Goal: Information Seeking & Learning: Check status

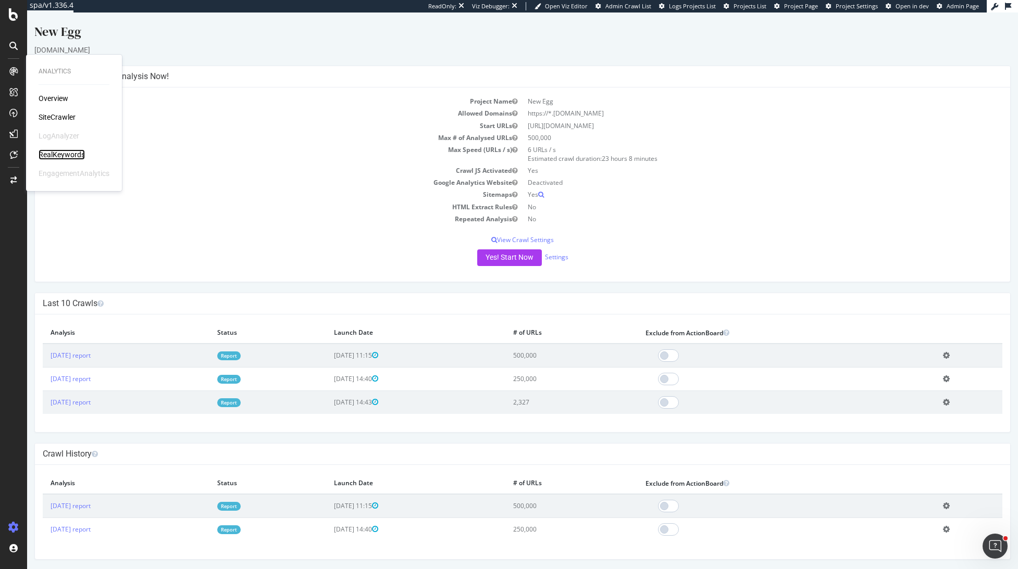
click at [59, 153] on div "RealKeywords" at bounding box center [62, 154] width 46 height 10
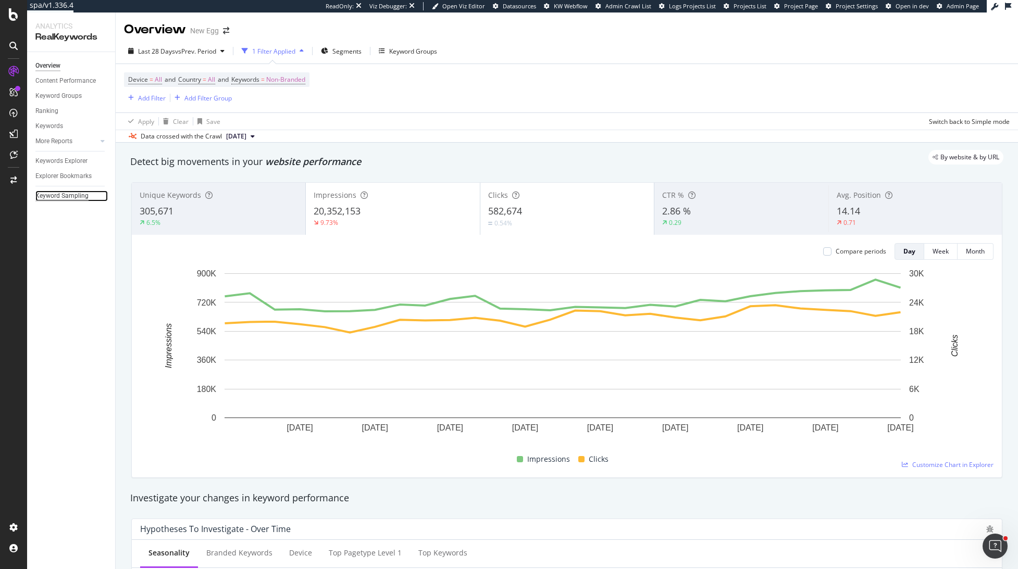
click at [59, 195] on div "Keyword Sampling" at bounding box center [61, 196] width 53 height 11
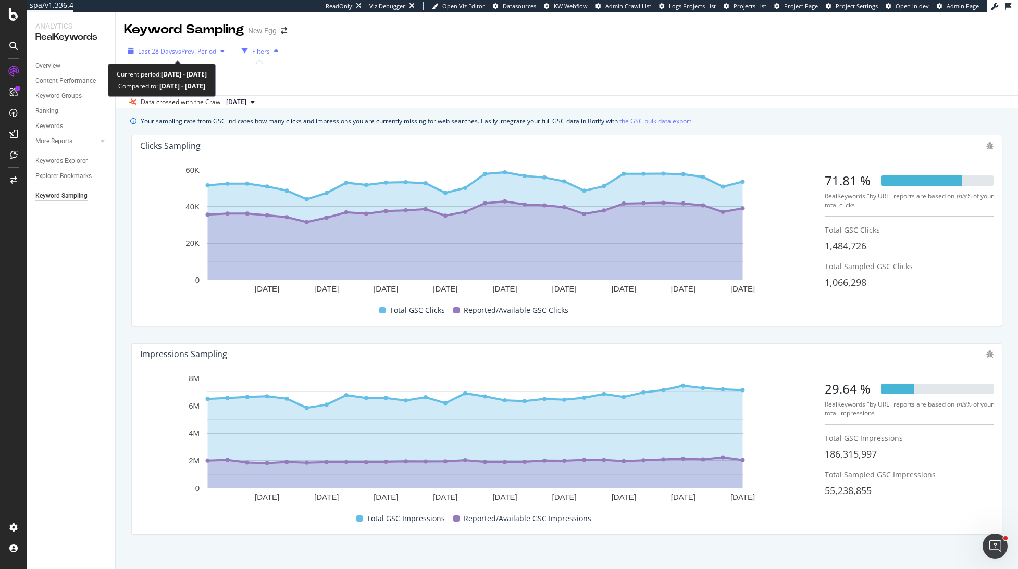
click at [219, 50] on div "button" at bounding box center [222, 51] width 12 height 6
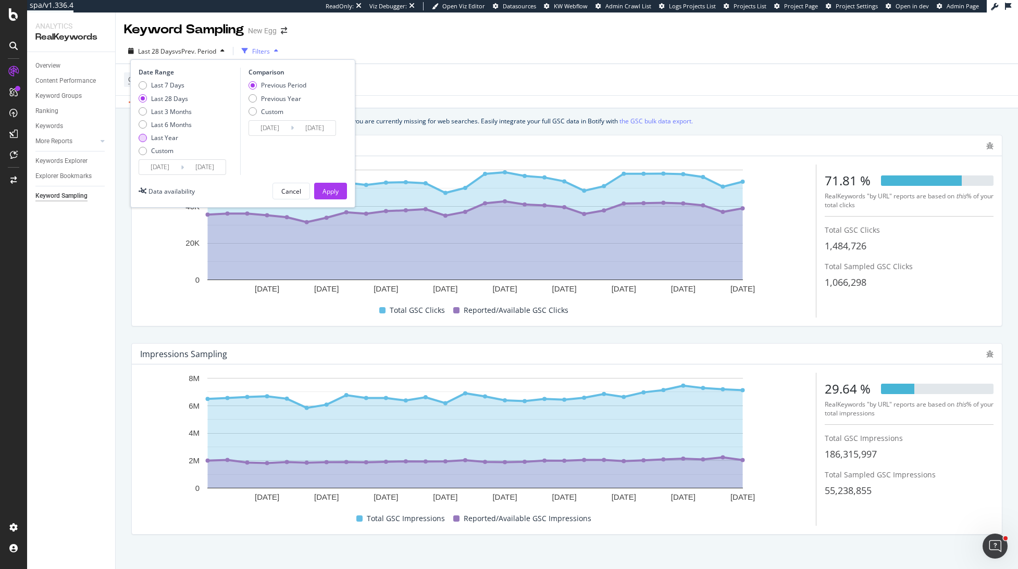
click at [169, 137] on div "Last Year" at bounding box center [164, 137] width 27 height 9
type input "2024/08/18"
click at [330, 199] on button "Apply" at bounding box center [330, 191] width 33 height 17
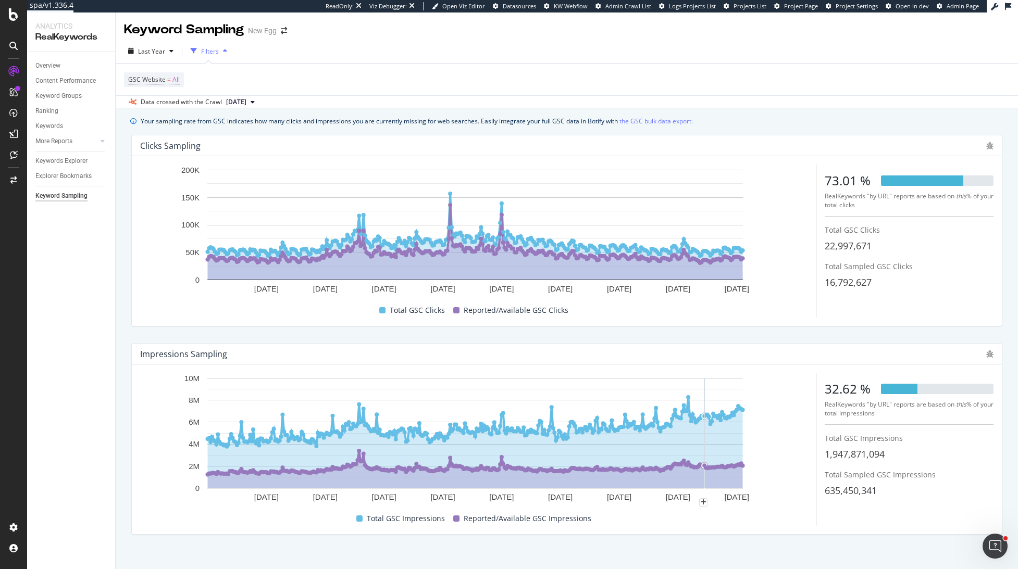
click at [877, 494] on div "635,450,341" at bounding box center [908, 491] width 169 height 14
drag, startPoint x: 852, startPoint y: 496, endPoint x: 821, endPoint y: 495, distance: 30.8
click at [824, 495] on span "635,450,341" at bounding box center [850, 490] width 52 height 12
drag, startPoint x: 820, startPoint y: 494, endPoint x: 878, endPoint y: 496, distance: 58.4
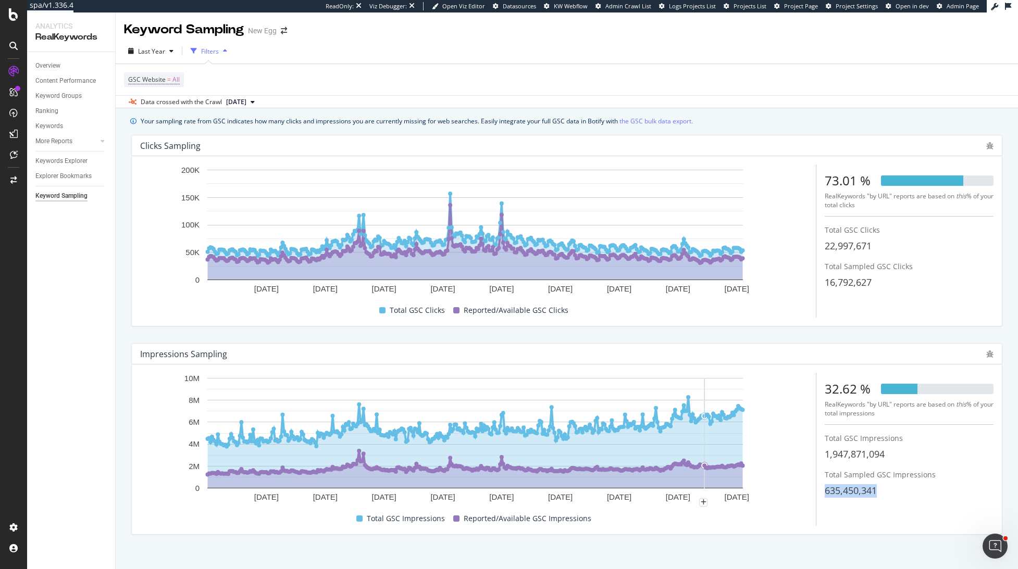
click at [878, 496] on div "635,450,341" at bounding box center [908, 491] width 169 height 14
drag, startPoint x: 918, startPoint y: 458, endPoint x: 818, endPoint y: 441, distance: 101.5
click at [824, 441] on div "Total GSC Impressions 1,947,871,094" at bounding box center [908, 447] width 169 height 28
click at [824, 441] on span "Total GSC Impressions" at bounding box center [863, 438] width 78 height 10
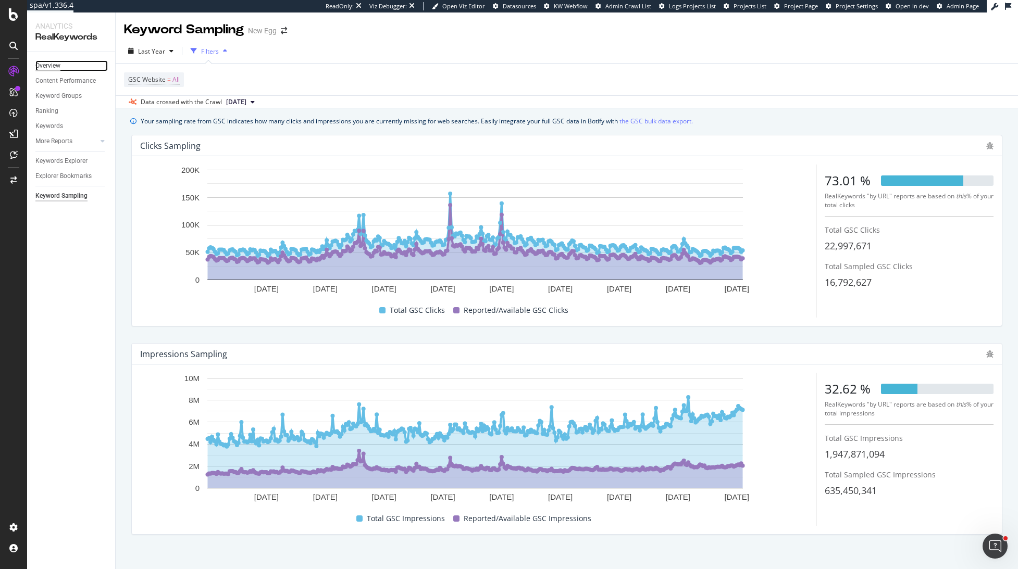
click at [58, 68] on div "Overview" at bounding box center [47, 65] width 25 height 11
